Goal: Obtain resource: Download file/media

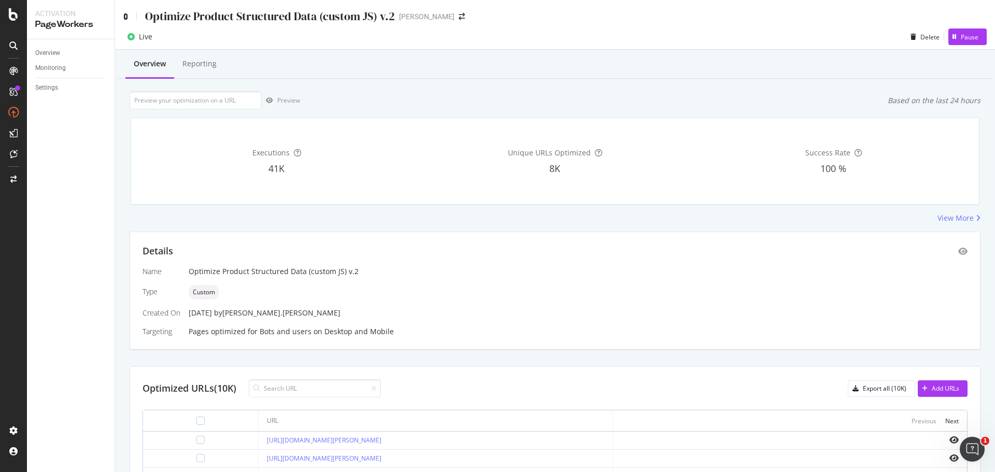
click at [124, 18] on icon at bounding box center [125, 16] width 5 height 7
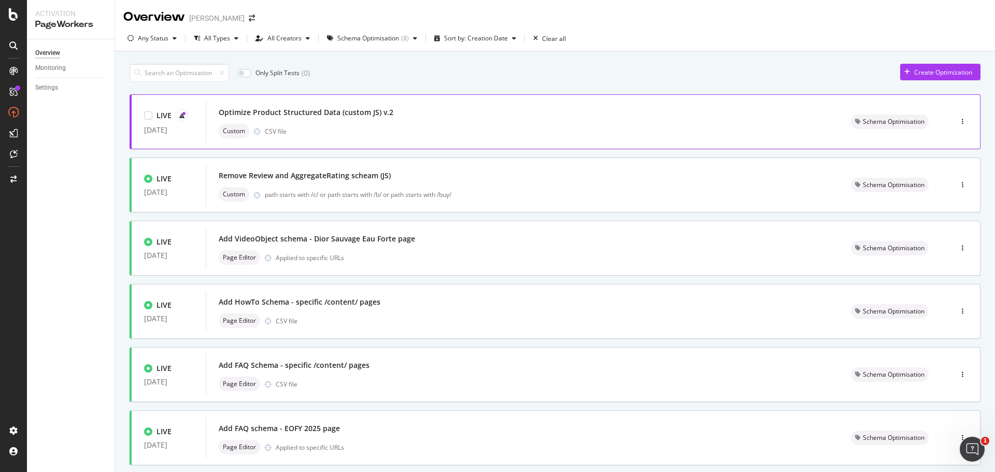
click at [412, 127] on div "Custom CSV file" at bounding box center [522, 131] width 607 height 15
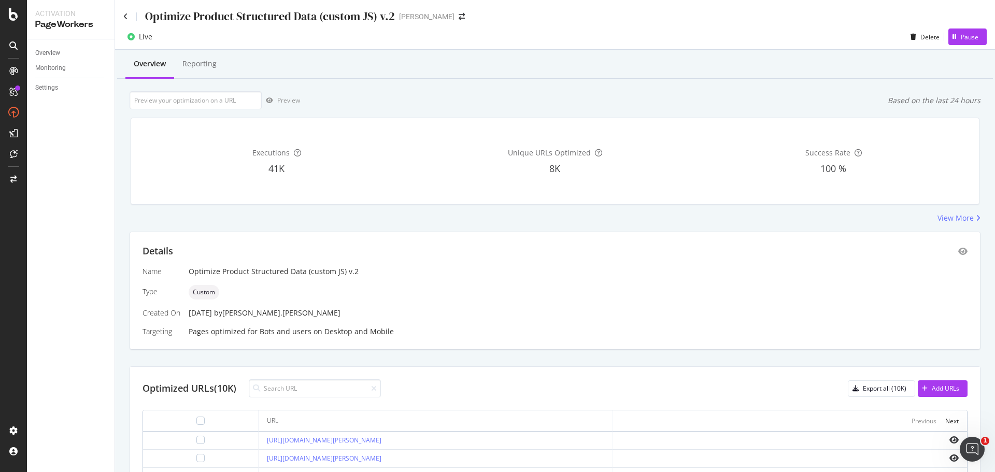
click at [117, 316] on div "Overview Reporting Preview Based on the last 24 hours Executions 41K Unique URL…" at bounding box center [555, 401] width 880 height 703
